Goal: Navigation & Orientation: Find specific page/section

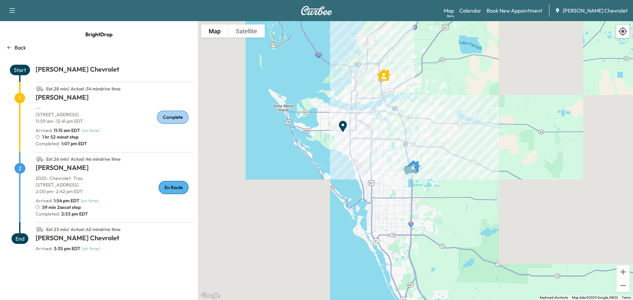
drag, startPoint x: 350, startPoint y: 87, endPoint x: 398, endPoint y: 116, distance: 56.1
click at [398, 116] on div "To activate drag with keyboard, press Alt + Enter. Once in keyboard drag state,…" at bounding box center [415, 160] width 435 height 279
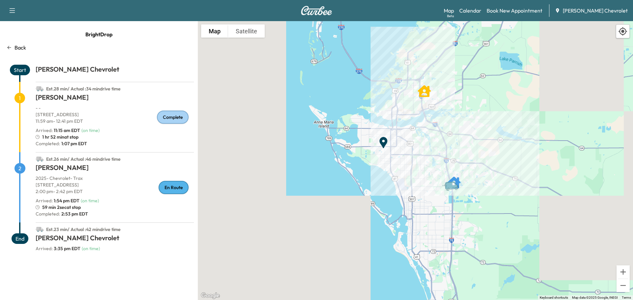
click at [482, 9] on link "Calendar" at bounding box center [470, 11] width 22 height 8
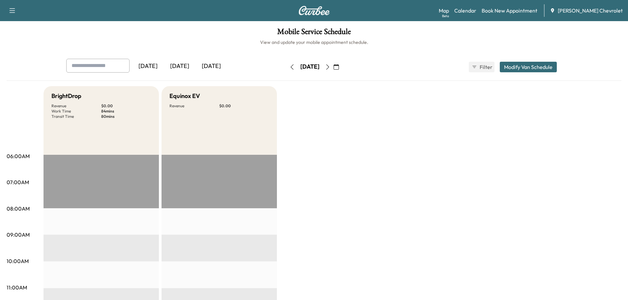
click at [330, 66] on icon "button" at bounding box center [327, 66] width 5 height 5
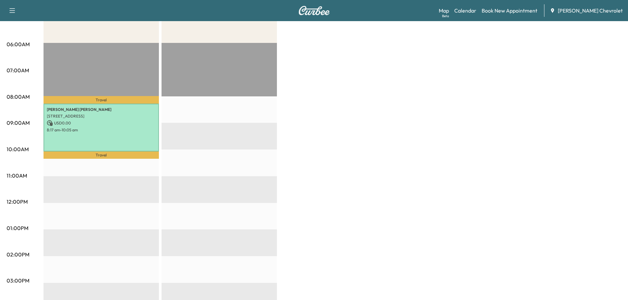
scroll to position [99, 0]
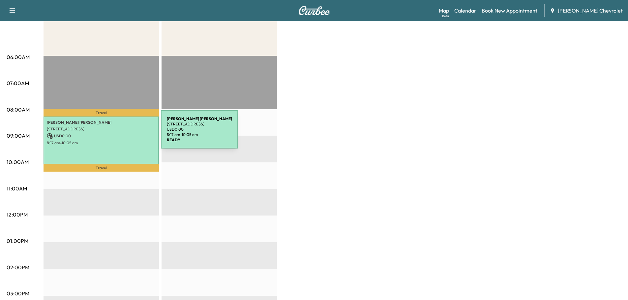
click at [111, 133] on p "USD 0.00" at bounding box center [101, 136] width 109 height 6
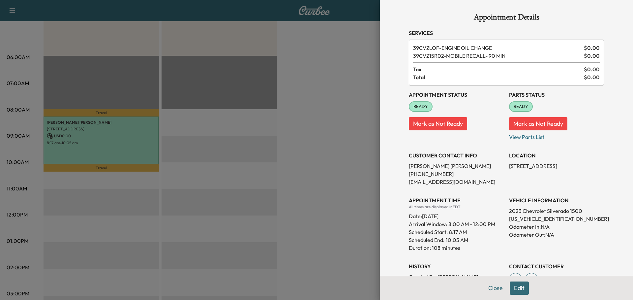
drag, startPoint x: 505, startPoint y: 166, endPoint x: 591, endPoint y: 163, distance: 86.1
click at [591, 163] on p "[STREET_ADDRESS]" at bounding box center [556, 166] width 95 height 8
copy p "[STREET_ADDRESS]"
click at [312, 114] on div at bounding box center [316, 150] width 633 height 300
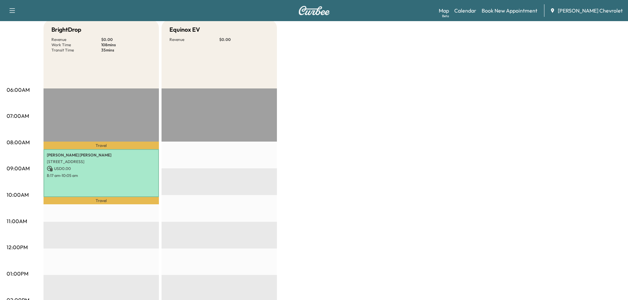
scroll to position [0, 0]
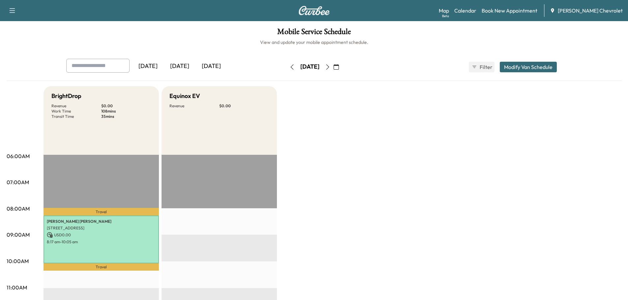
click at [330, 65] on icon "button" at bounding box center [327, 66] width 5 height 5
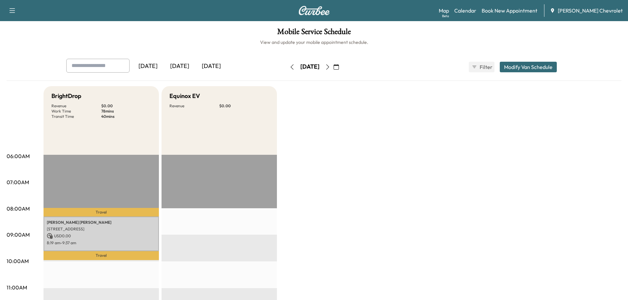
click at [287, 66] on button "button" at bounding box center [292, 67] width 11 height 11
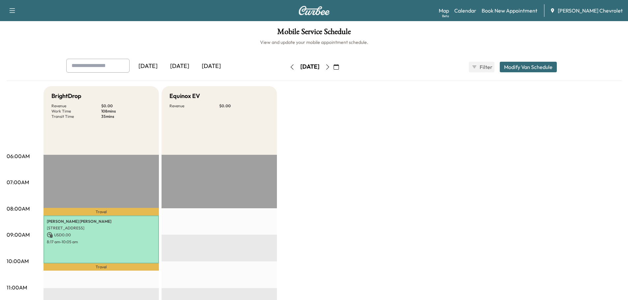
click at [330, 67] on icon "button" at bounding box center [327, 66] width 5 height 5
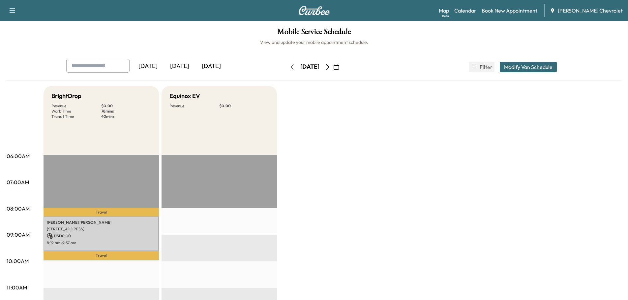
click at [329, 67] on icon "button" at bounding box center [327, 66] width 3 height 5
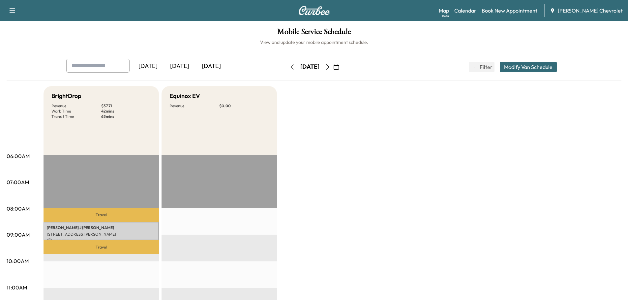
click at [290, 67] on icon "button" at bounding box center [292, 66] width 5 height 5
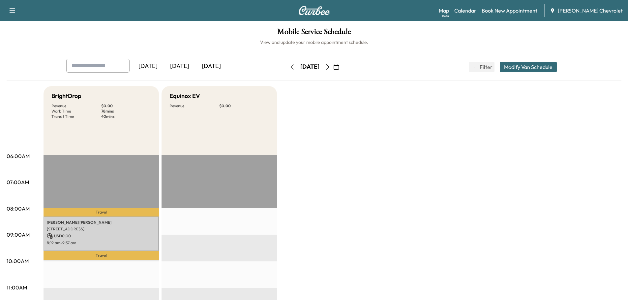
click at [290, 68] on icon "button" at bounding box center [292, 66] width 5 height 5
